Goal: Information Seeking & Learning: Learn about a topic

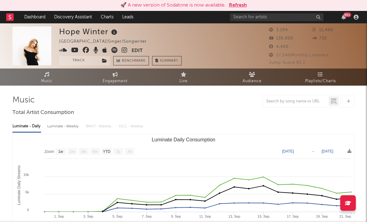
select select "1w"
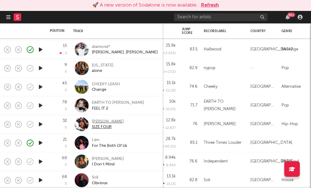
click at [108, 122] on div "Elsy Wameyo" at bounding box center [108, 122] width 32 height 6
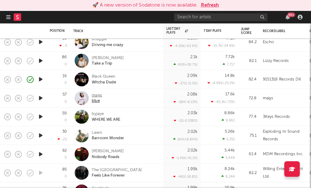
click at [93, 95] on div "mags" at bounding box center [97, 95] width 10 height 6
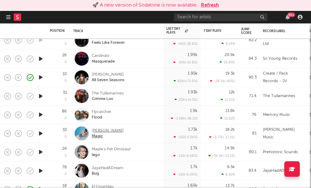
click at [98, 130] on div "Merna" at bounding box center [108, 131] width 32 height 6
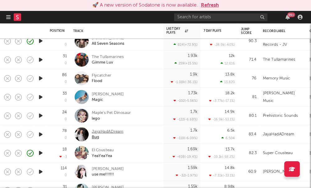
click at [104, 134] on div "JayaHadADream" at bounding box center [108, 132] width 32 height 6
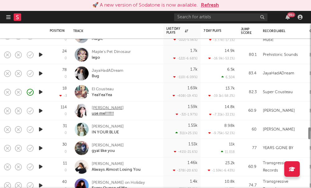
click at [101, 106] on div "Olga Myko" at bounding box center [108, 108] width 32 height 6
click at [102, 126] on div "louii lane" at bounding box center [108, 127] width 32 height 6
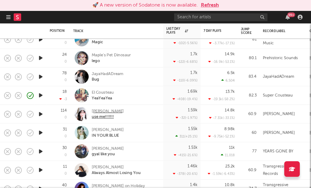
click at [105, 110] on div "Olga Myko" at bounding box center [108, 111] width 32 height 6
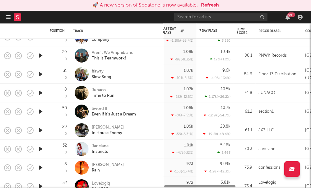
click at [54, 113] on div at bounding box center [155, 105] width 311 height 165
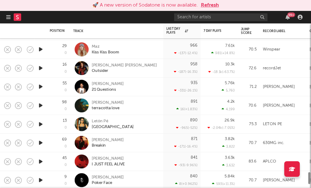
click at [70, 109] on div at bounding box center [155, 105] width 311 height 165
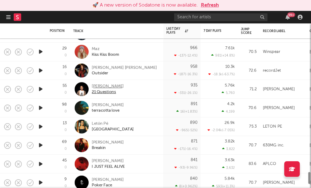
click at [92, 86] on div "Dean Brady" at bounding box center [108, 86] width 32 height 6
click at [97, 123] on div "Letón Pé" at bounding box center [113, 124] width 42 height 6
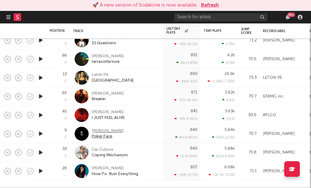
click at [96, 133] on div "[PERSON_NAME]" at bounding box center [108, 131] width 32 height 6
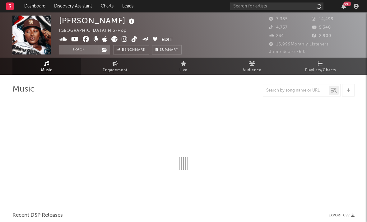
select select "6m"
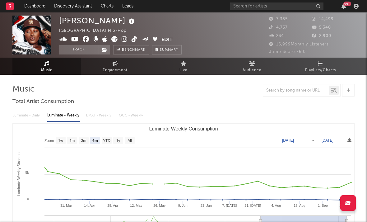
click at [126, 39] on icon at bounding box center [125, 39] width 6 height 6
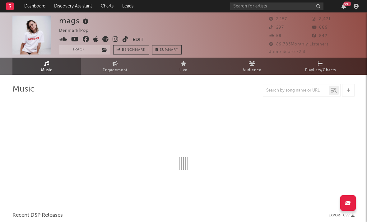
select select "6m"
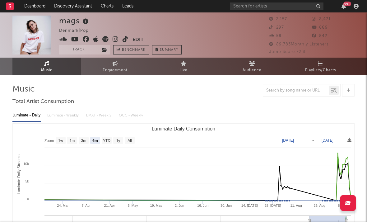
click at [116, 38] on icon at bounding box center [116, 39] width 6 height 6
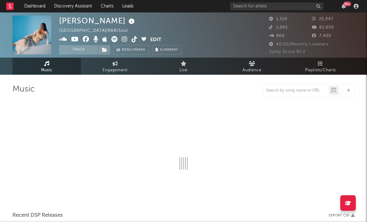
click at [125, 39] on icon at bounding box center [125, 39] width 6 height 6
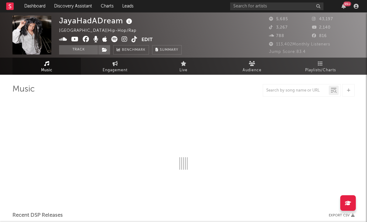
click at [125, 39] on icon at bounding box center [125, 39] width 6 height 6
click at [123, 39] on icon at bounding box center [125, 39] width 6 height 6
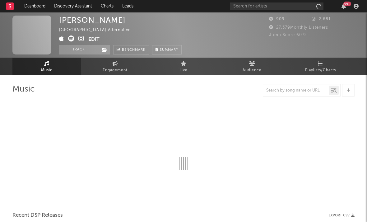
select select "1w"
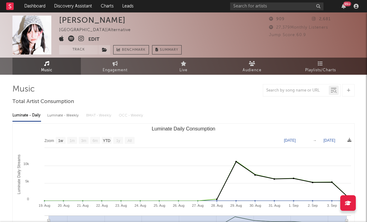
click at [82, 39] on icon at bounding box center [81, 38] width 6 height 6
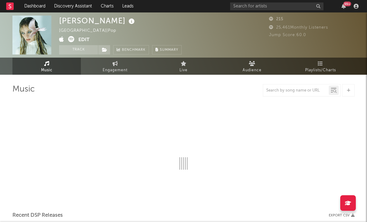
click at [70, 38] on icon at bounding box center [71, 39] width 6 height 6
click at [68, 38] on icon at bounding box center [71, 39] width 6 height 6
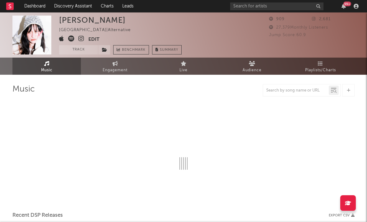
click at [62, 41] on icon at bounding box center [61, 38] width 5 height 6
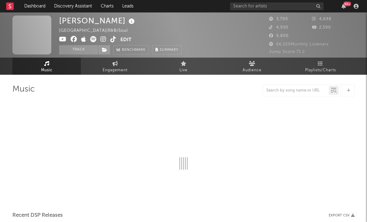
select select "6m"
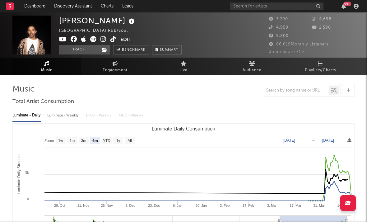
click at [102, 41] on icon at bounding box center [104, 39] width 6 height 6
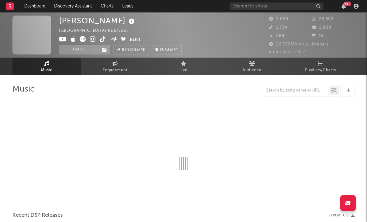
select select "6m"
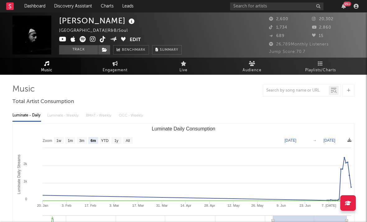
click at [96, 40] on icon at bounding box center [93, 39] width 6 height 6
